Goal: Task Accomplishment & Management: Use online tool/utility

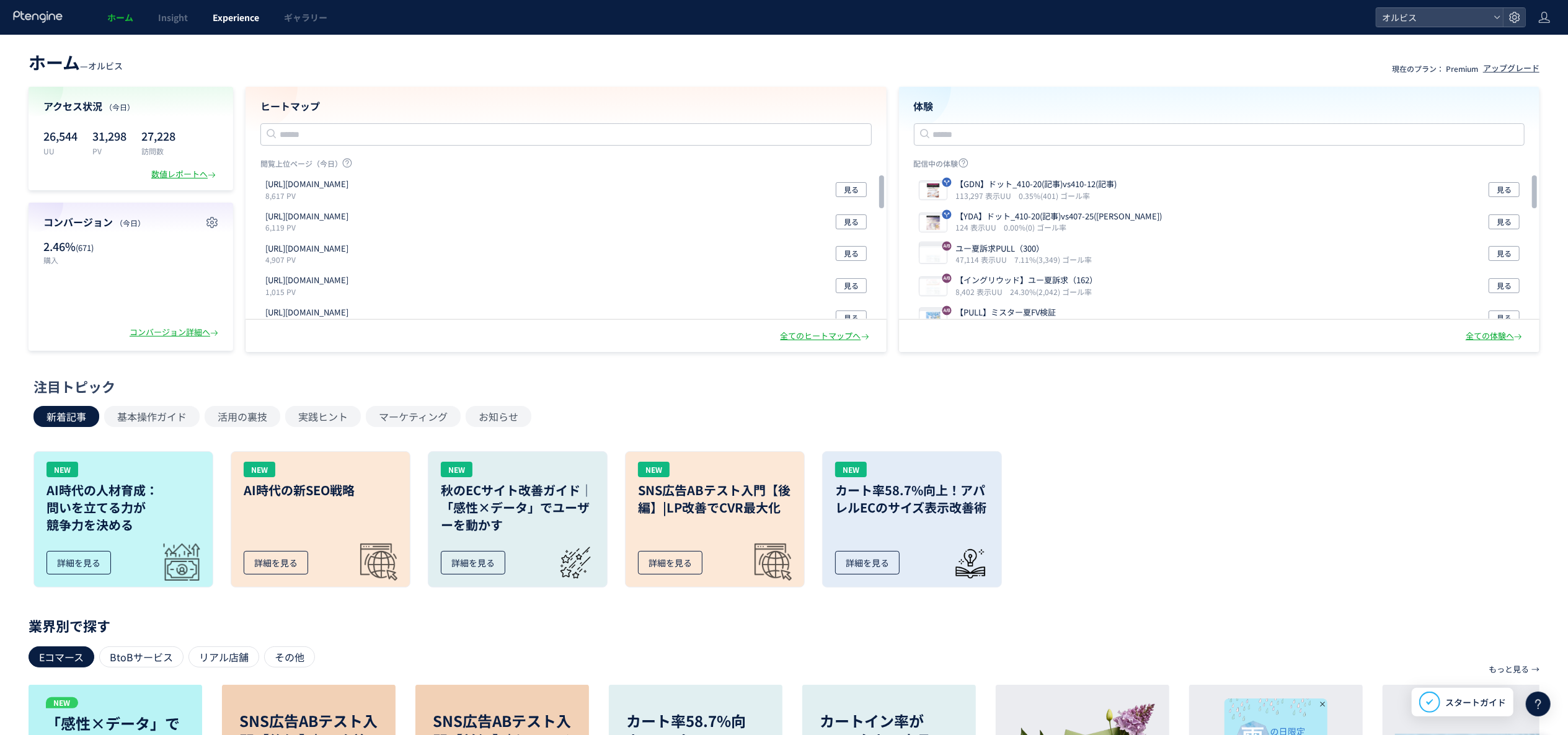
click at [245, 19] on span "Experience" at bounding box center [236, 17] width 46 height 12
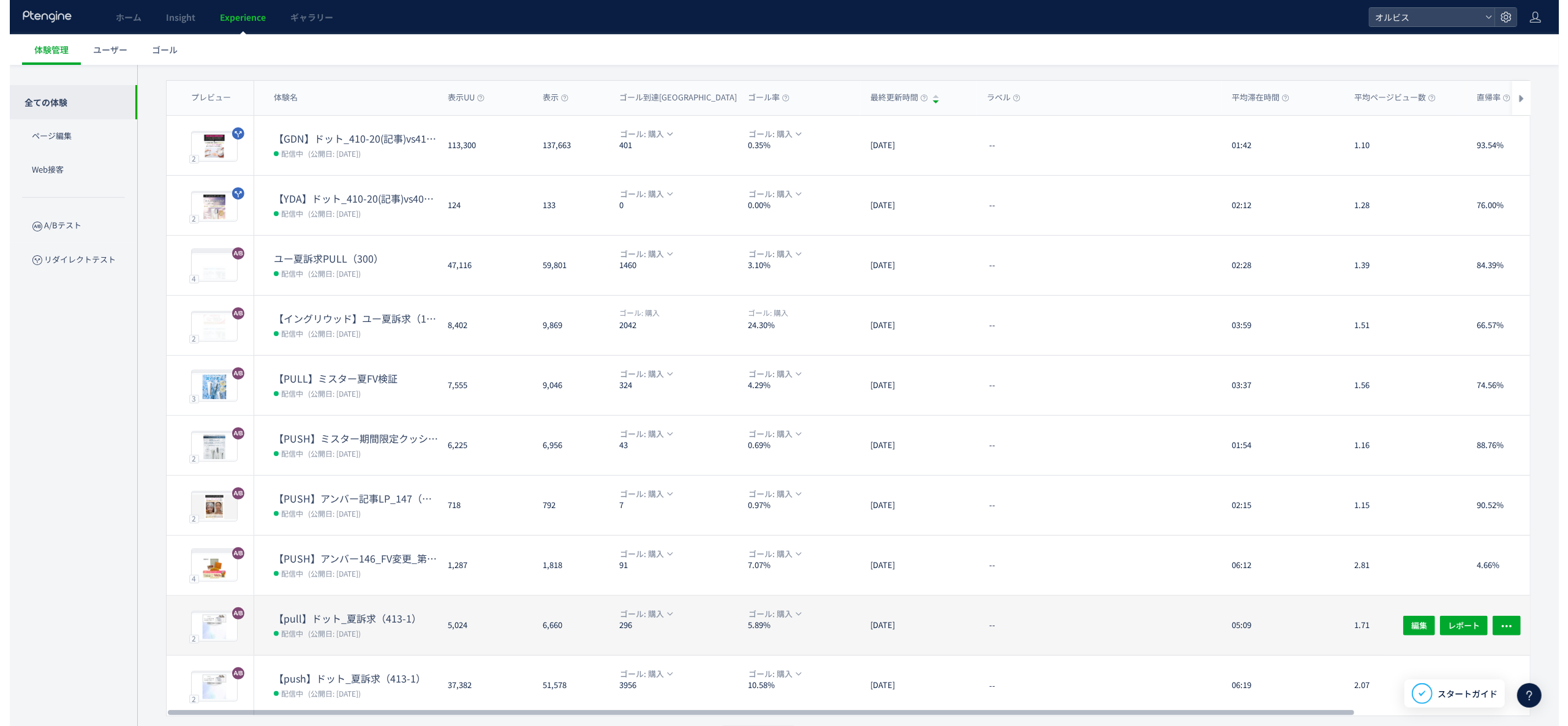
scroll to position [119, 0]
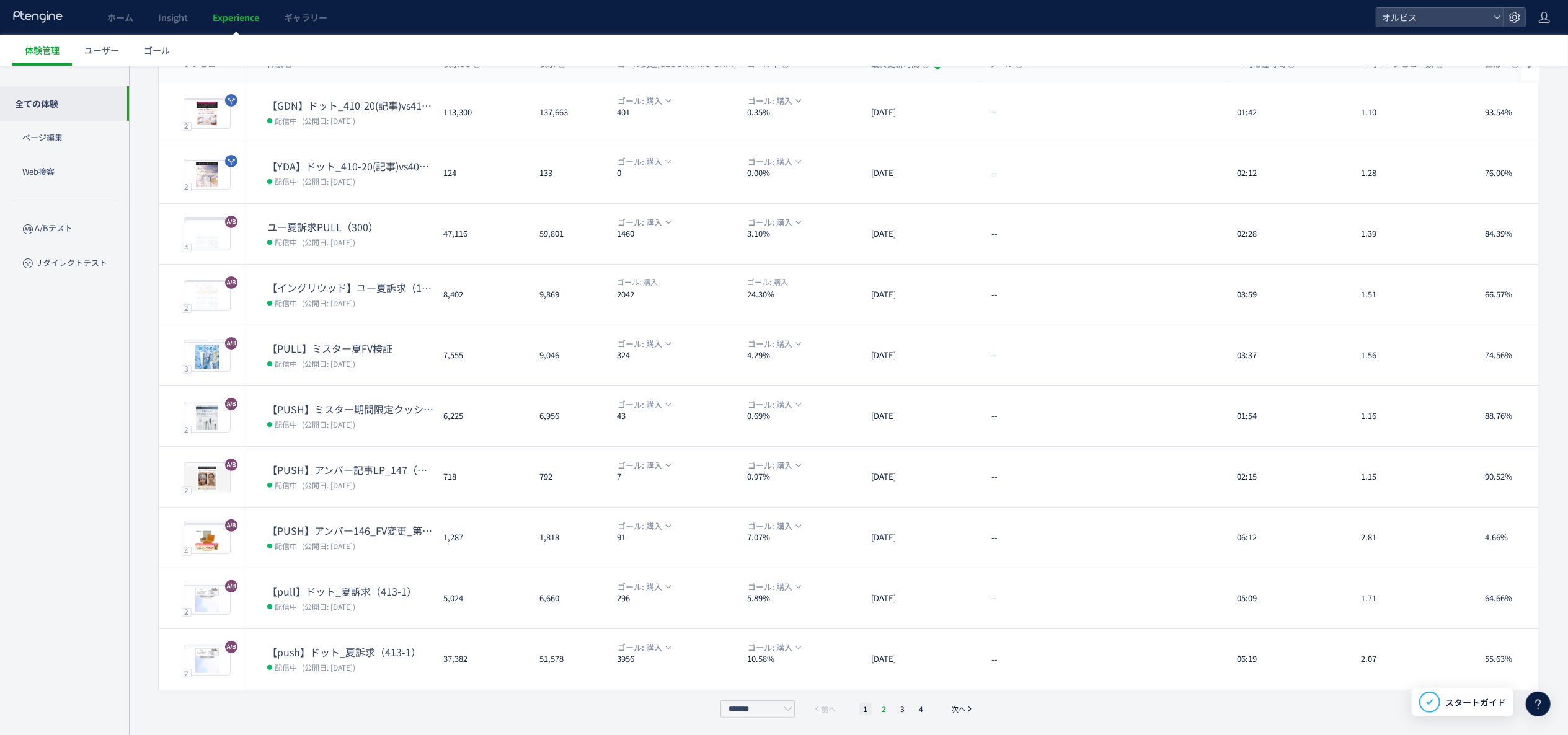
click at [896, 710] on li "2" at bounding box center [903, 709] width 12 height 12
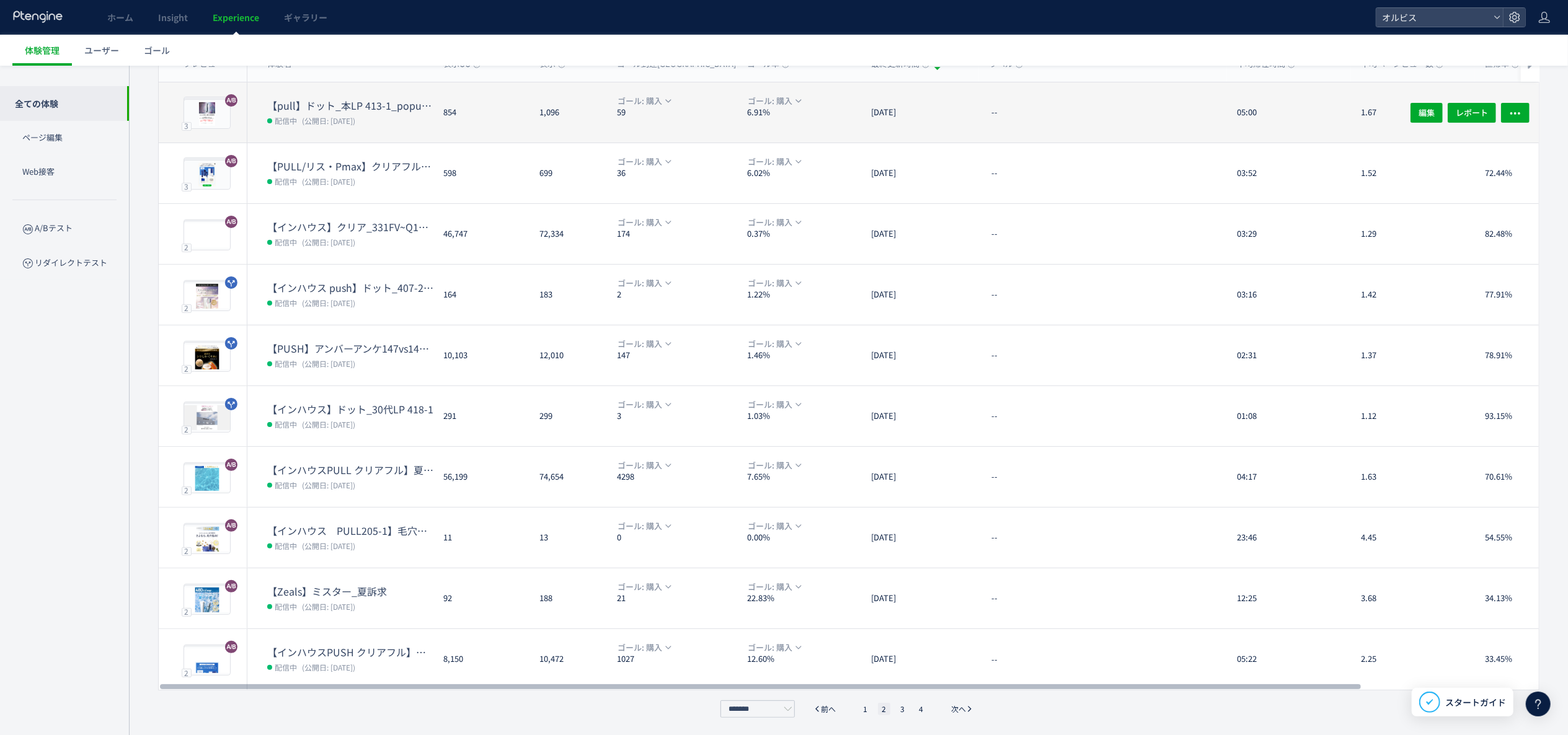
click at [356, 118] on span "(公開日: [DATE])" at bounding box center [329, 120] width 53 height 10
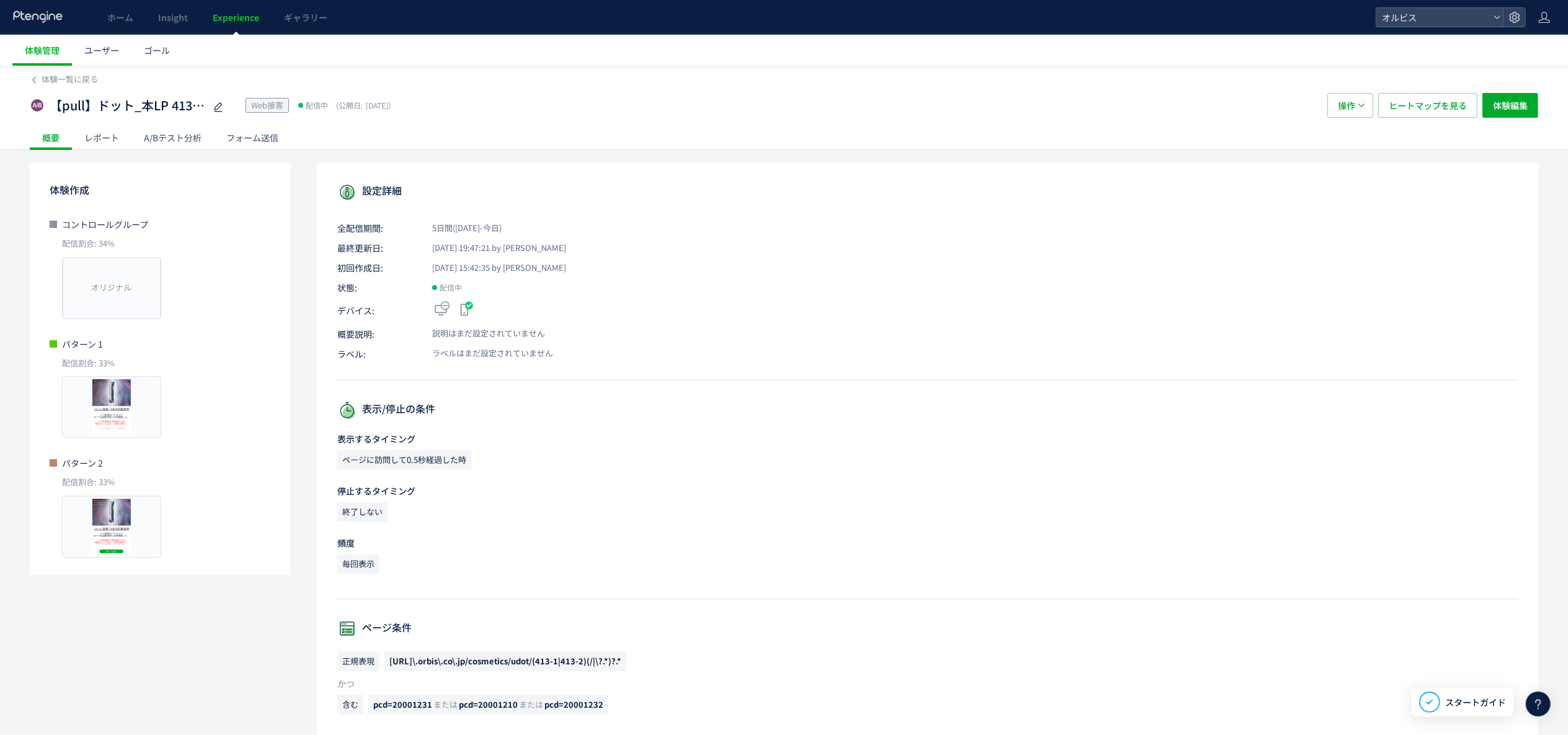
click at [176, 139] on div "A/Bテスト分析" at bounding box center [172, 137] width 83 height 25
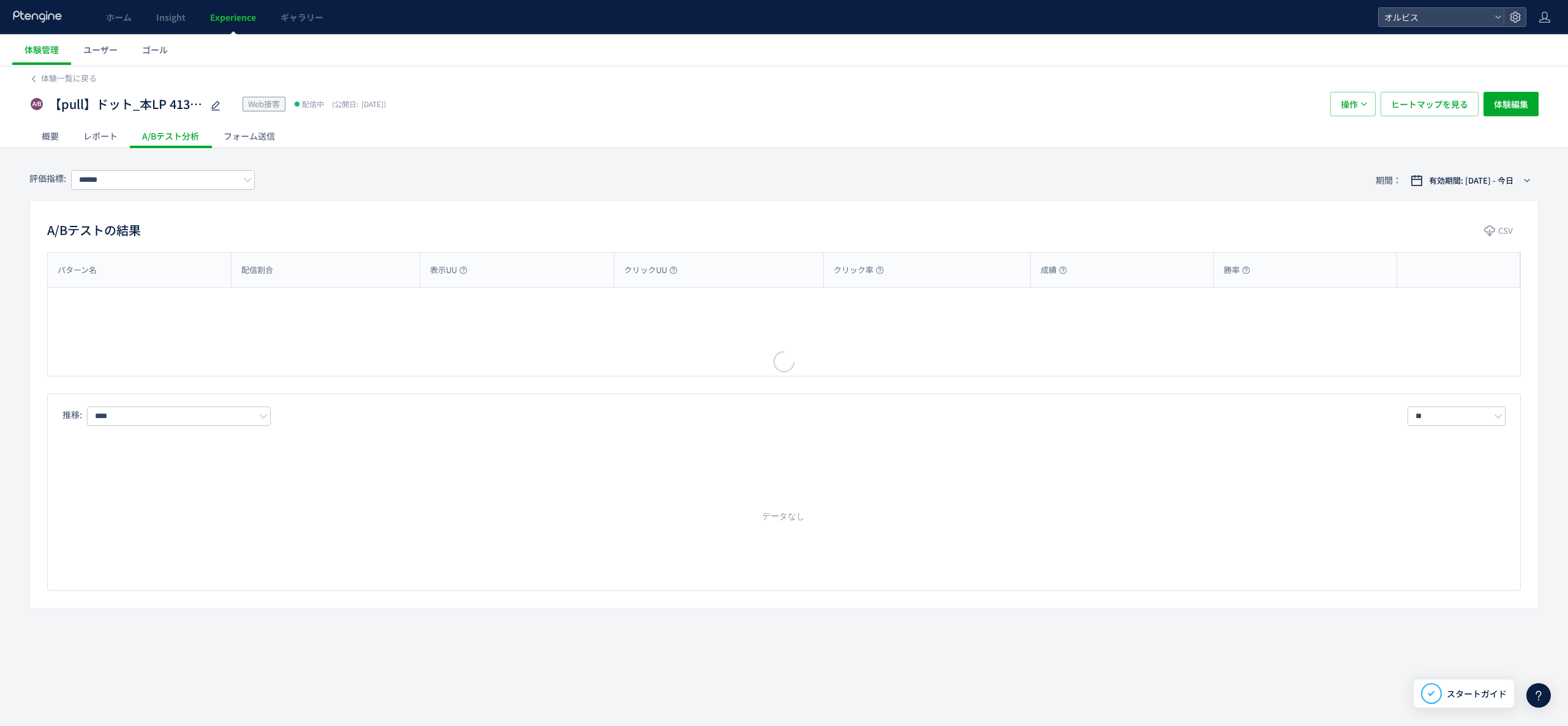
type input "**"
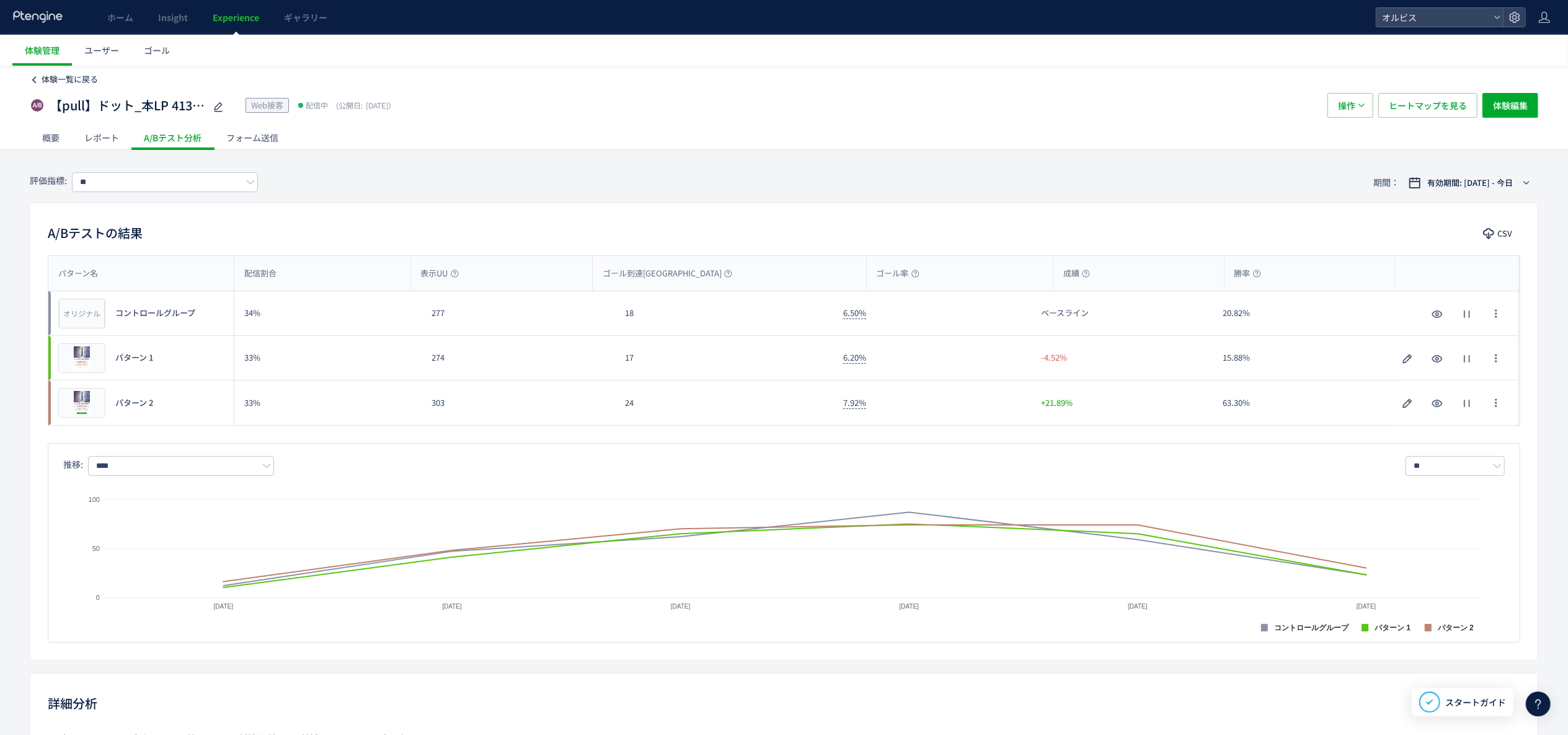
click at [40, 78] on link "体験一覧に戻る" at bounding box center [64, 79] width 68 height 12
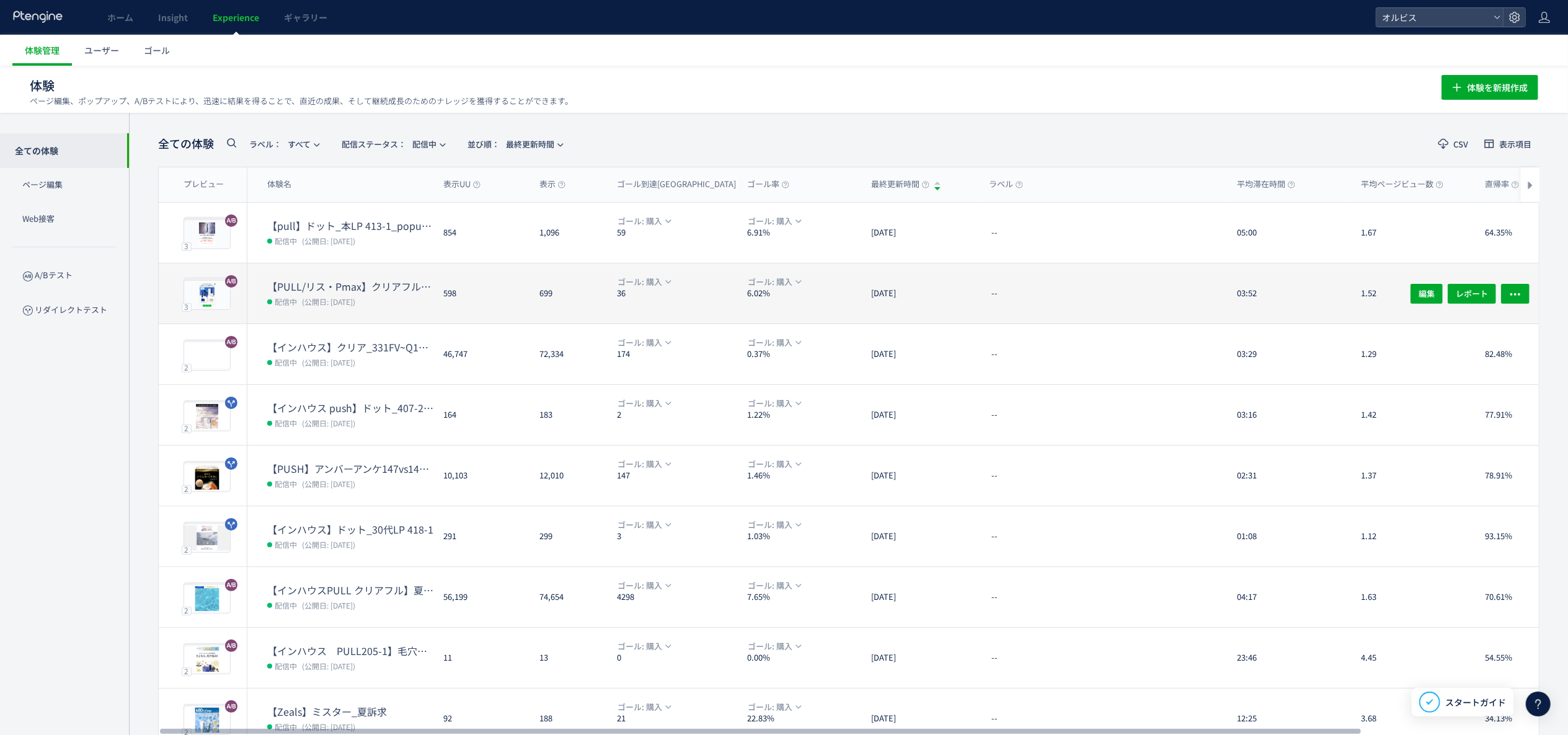
click at [361, 274] on div "【PULL/リス・Pmax】クリアフル205_ポップアップ 配信中 (公開日: [DATE])" at bounding box center [341, 293] width 186 height 60
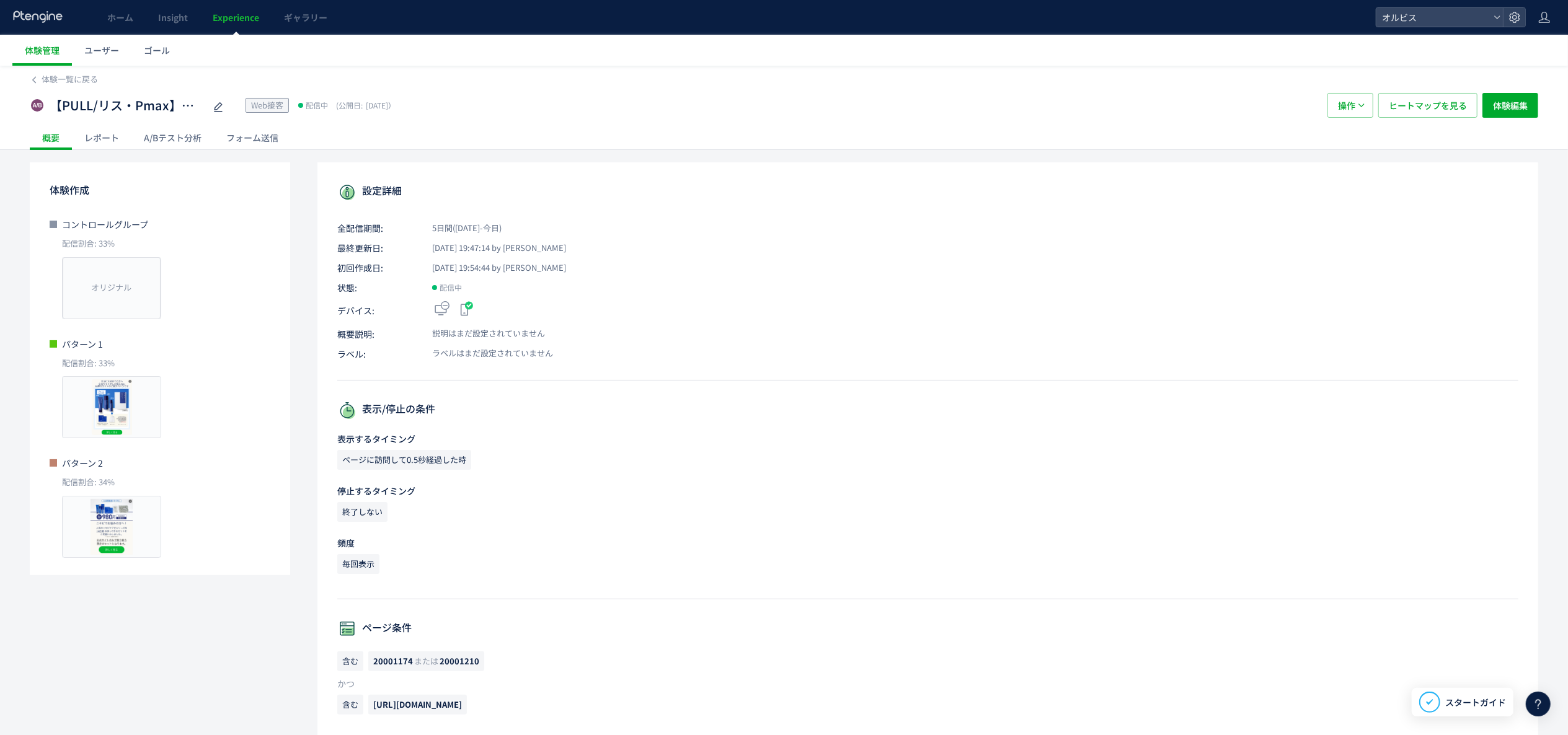
click at [195, 135] on div "A/Bテスト分析" at bounding box center [172, 137] width 83 height 25
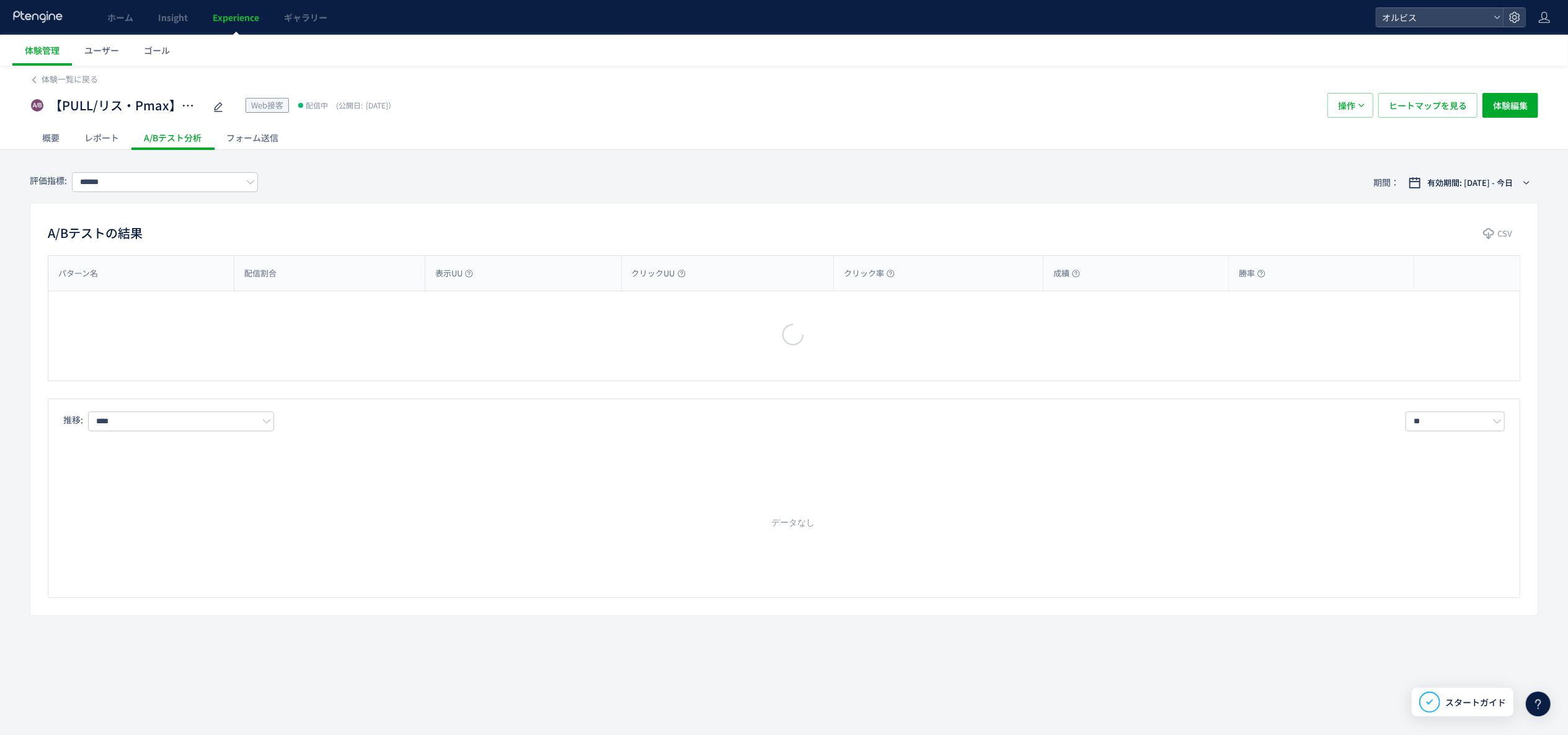
type input "**"
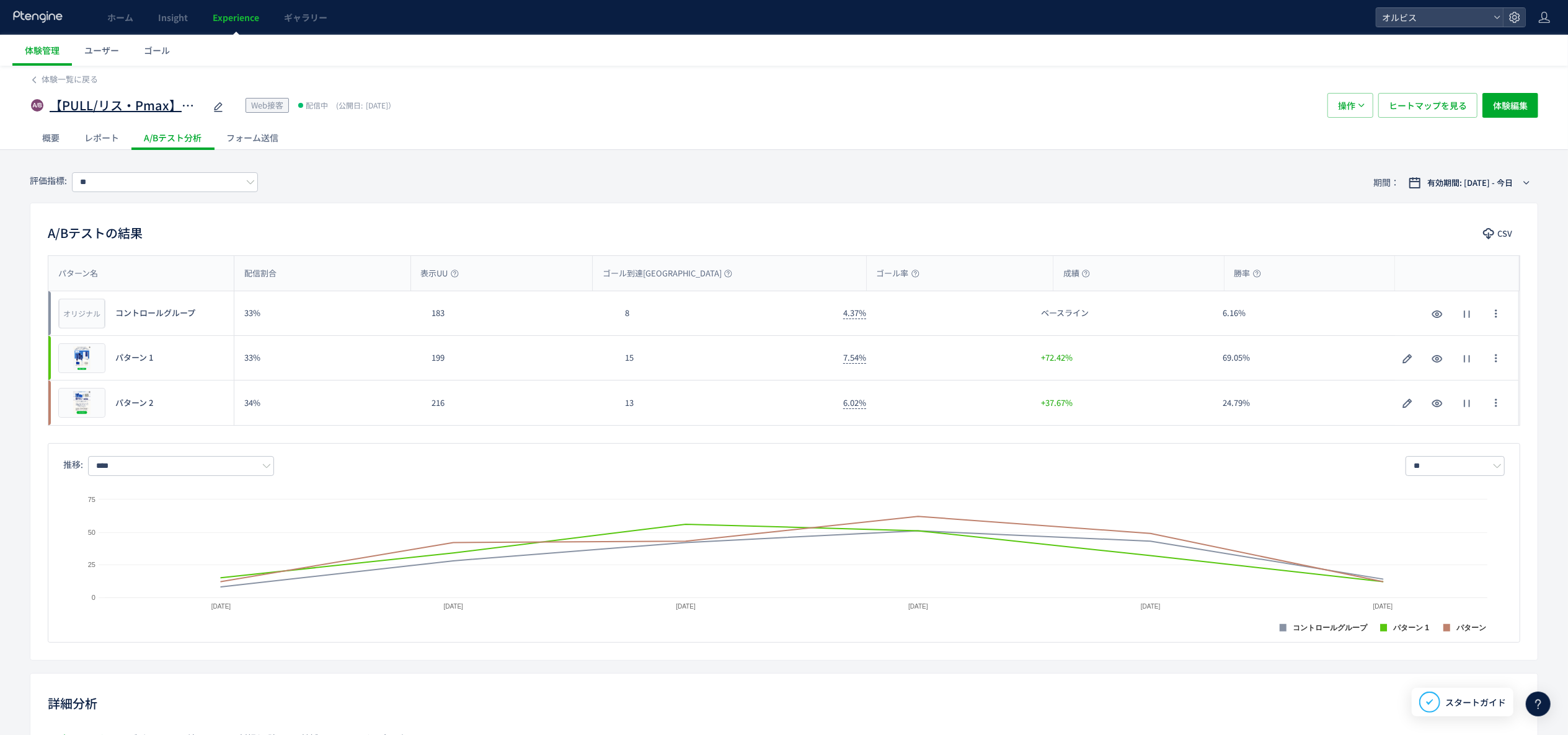
click at [215, 105] on icon at bounding box center [218, 107] width 15 height 15
click at [42, 139] on div "概要" at bounding box center [51, 137] width 42 height 25
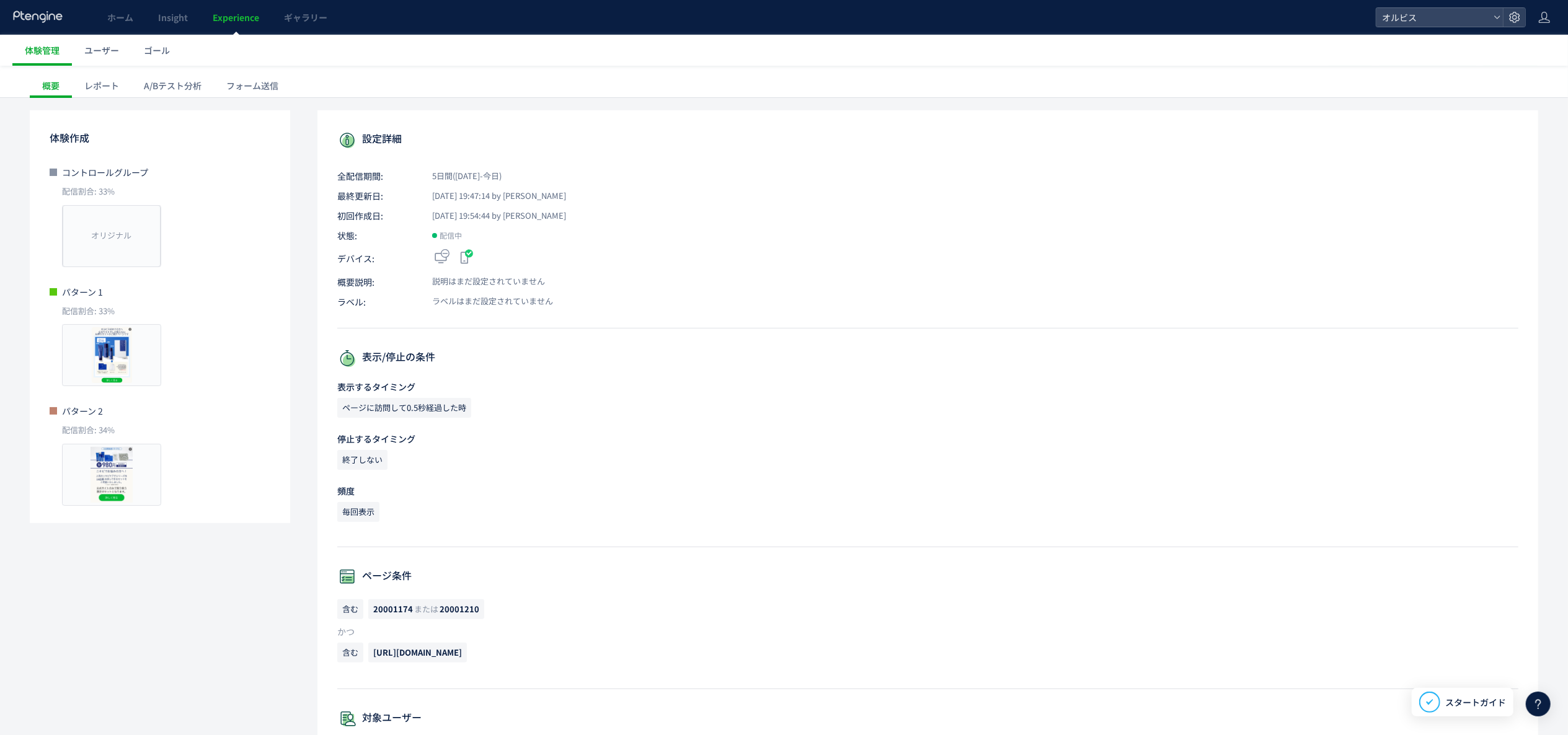
scroll to position [124, 0]
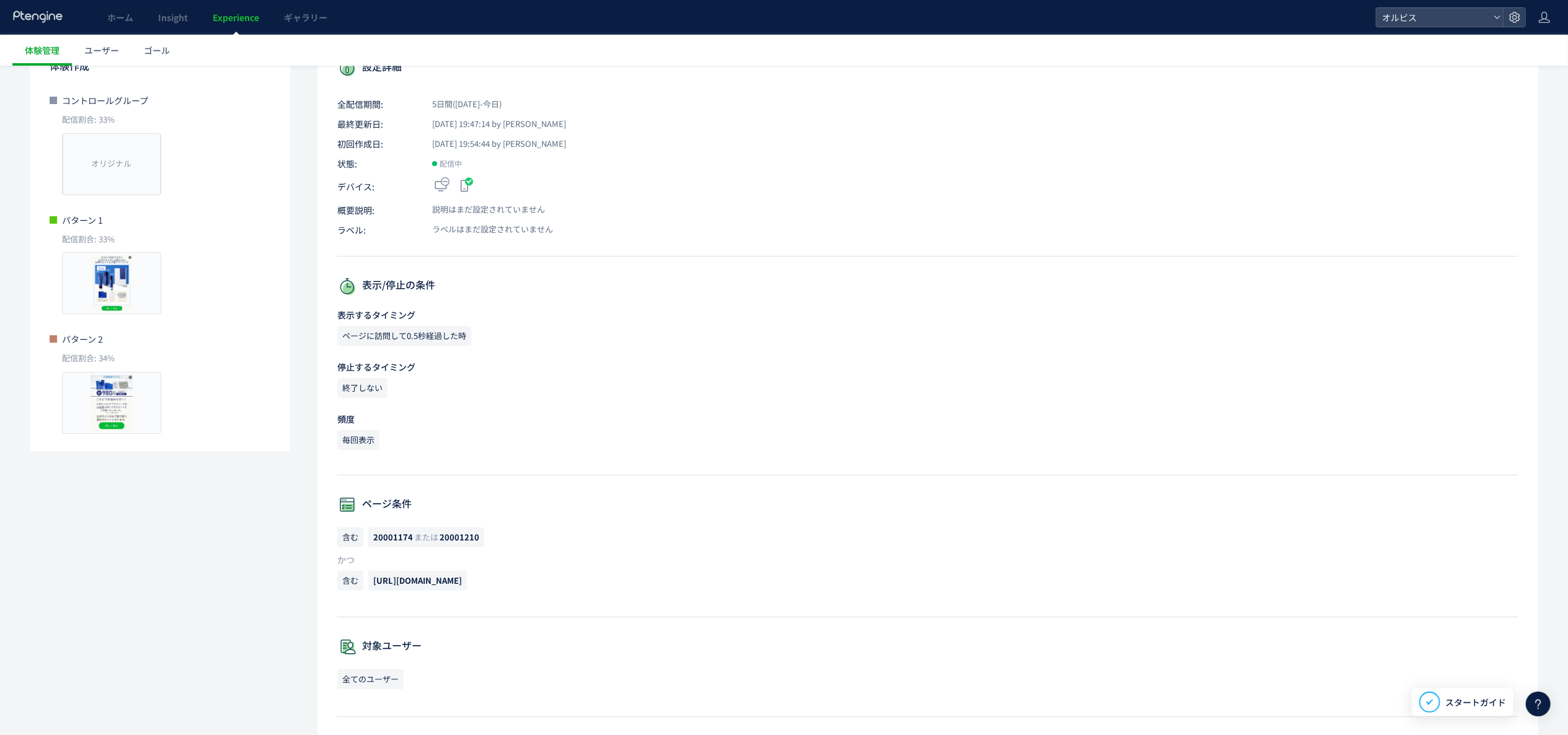
click at [462, 575] on span "[URL][DOMAIN_NAME]" at bounding box center [418, 580] width 89 height 12
copy div "[URL][DOMAIN_NAME]"
